Goal: Task Accomplishment & Management: Manage account settings

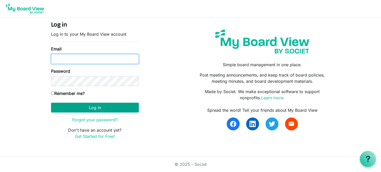
type input "[EMAIL_ADDRESS][DOMAIN_NAME]"
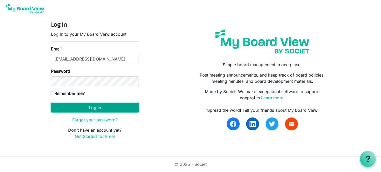
click at [87, 105] on button "Log in" at bounding box center [95, 108] width 88 height 10
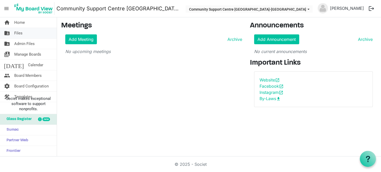
click at [38, 32] on link "folder_shared Files" at bounding box center [28, 33] width 57 height 10
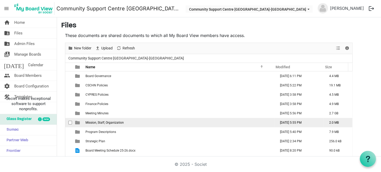
click at [111, 123] on span "Mission, Staff, Organization" at bounding box center [104, 123] width 38 height 4
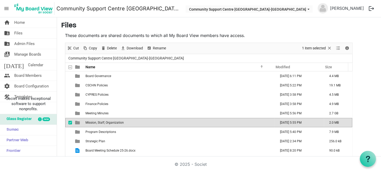
click at [111, 123] on span "Mission, Staff, Organization" at bounding box center [104, 123] width 38 height 4
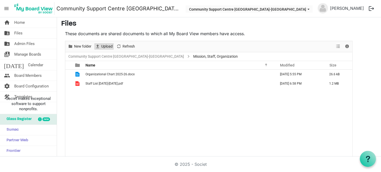
click at [108, 47] on span "Upload" at bounding box center [107, 46] width 12 height 6
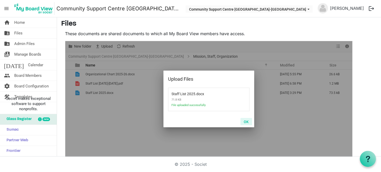
click at [248, 121] on button "OK" at bounding box center [246, 121] width 12 height 7
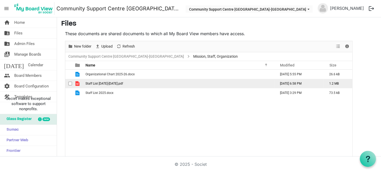
click at [70, 82] on span "checkbox" at bounding box center [70, 84] width 4 height 4
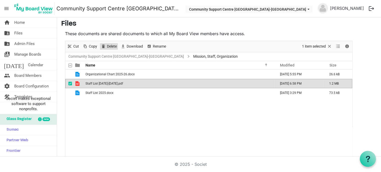
click at [106, 47] on span "Delete" at bounding box center [103, 46] width 6 height 6
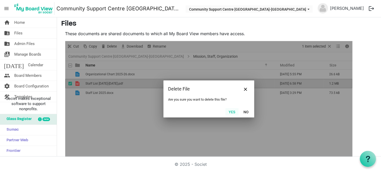
click at [231, 112] on button "Yes" at bounding box center [231, 111] width 13 height 7
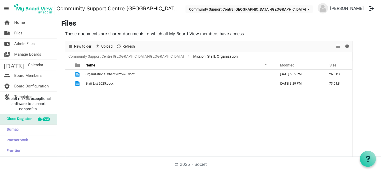
click at [120, 106] on div "Organizational Chart 2025-26.docx September 17, 2025 5:55 PM 26.6 kB Staff List…" at bounding box center [208, 113] width 287 height 87
click at [97, 56] on link "Community Support Centre Haldimand-Norfolk" at bounding box center [126, 56] width 118 height 6
